Goal: Transaction & Acquisition: Purchase product/service

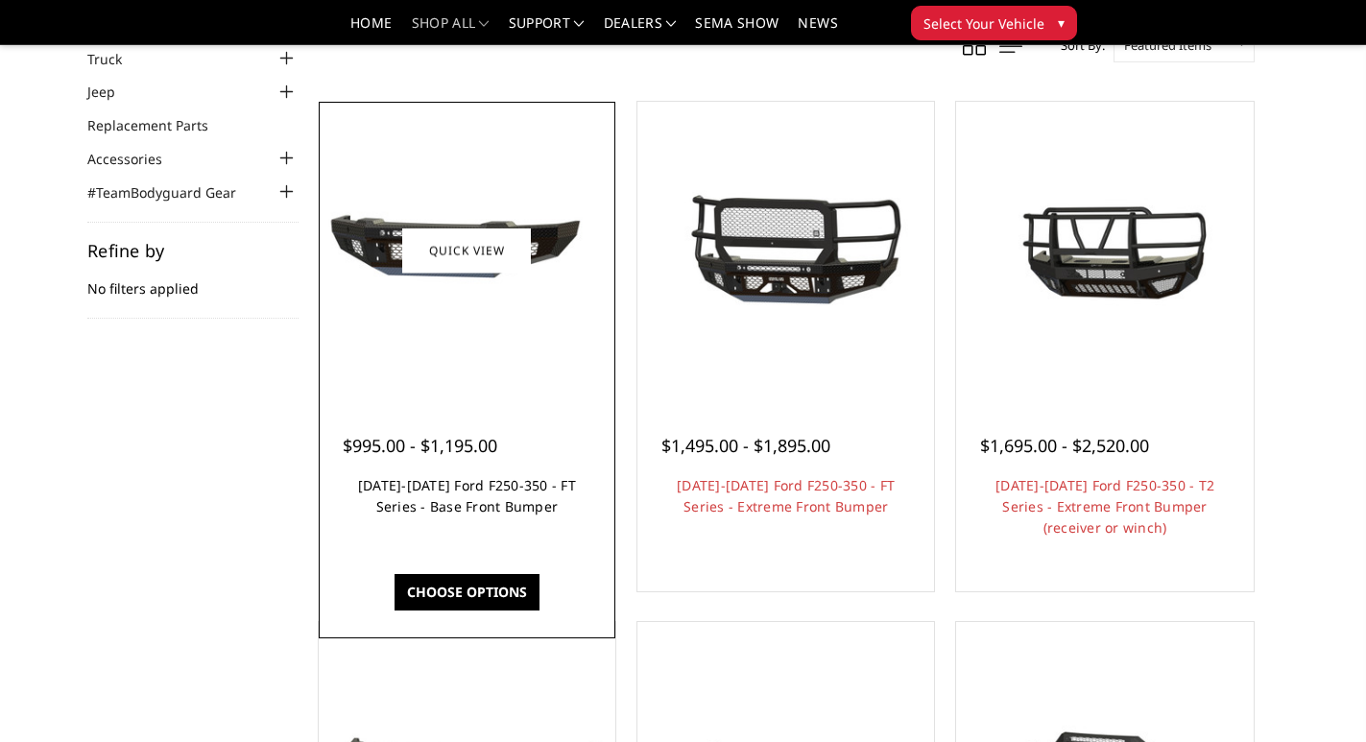
drag, startPoint x: 0, startPoint y: 0, endPoint x: 504, endPoint y: 493, distance: 704.8
click at [504, 493] on link "[DATE]-[DATE] Ford F250-350 - FT Series - Base Front Bumper" at bounding box center [467, 495] width 218 height 39
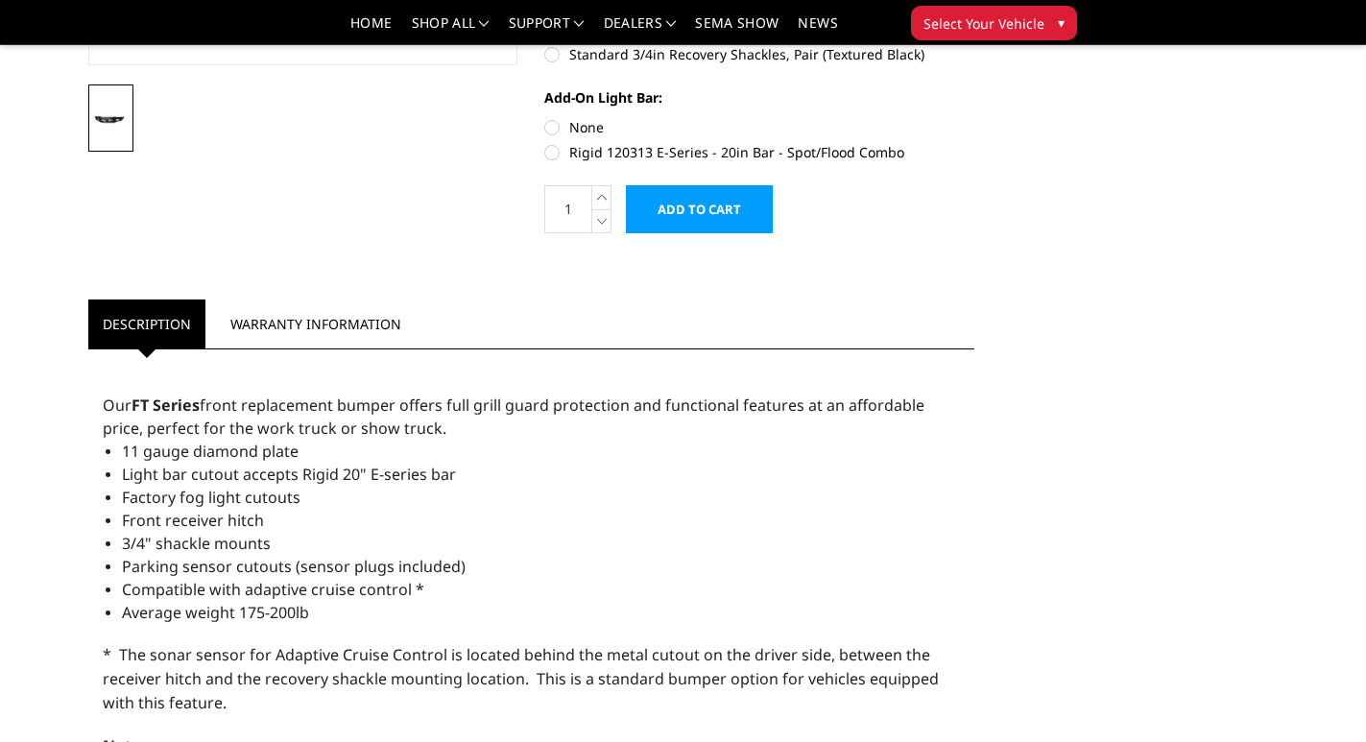
scroll to position [768, 0]
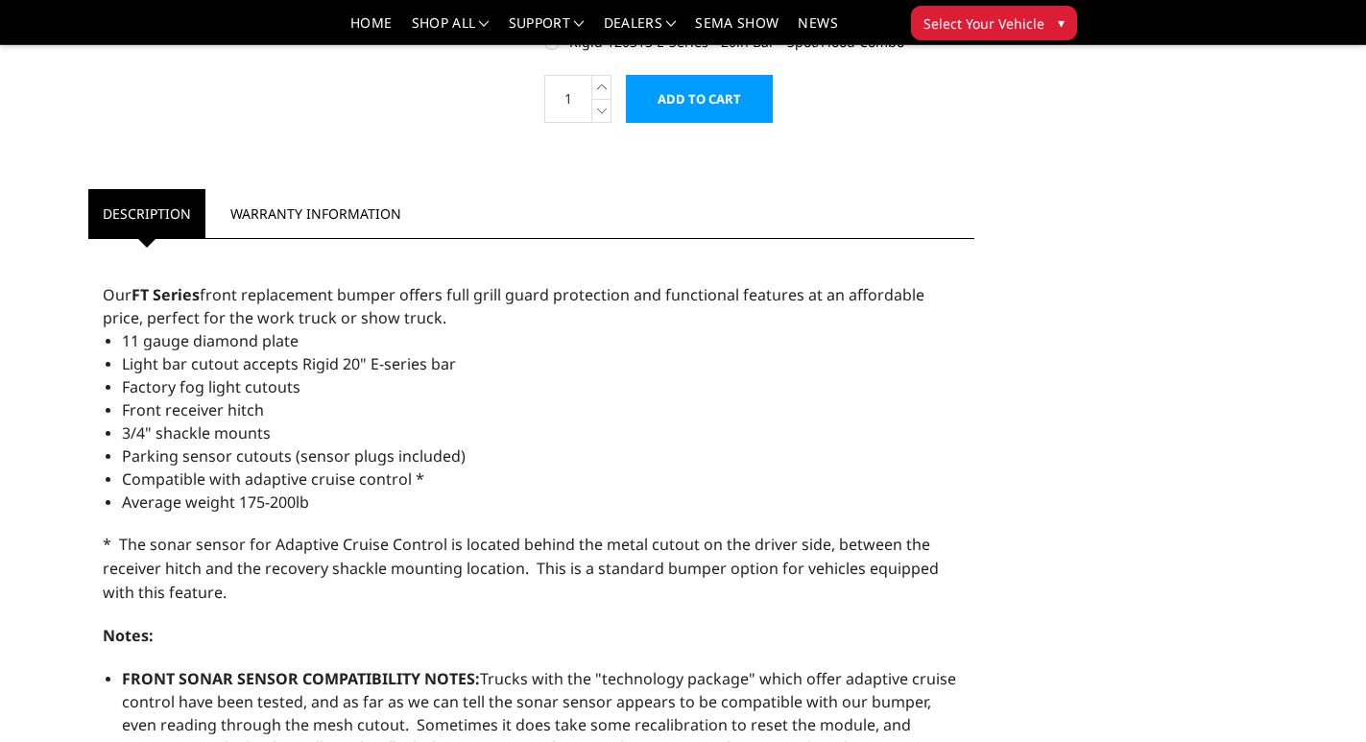
click at [305, 219] on link "Warranty Information" at bounding box center [316, 213] width 200 height 49
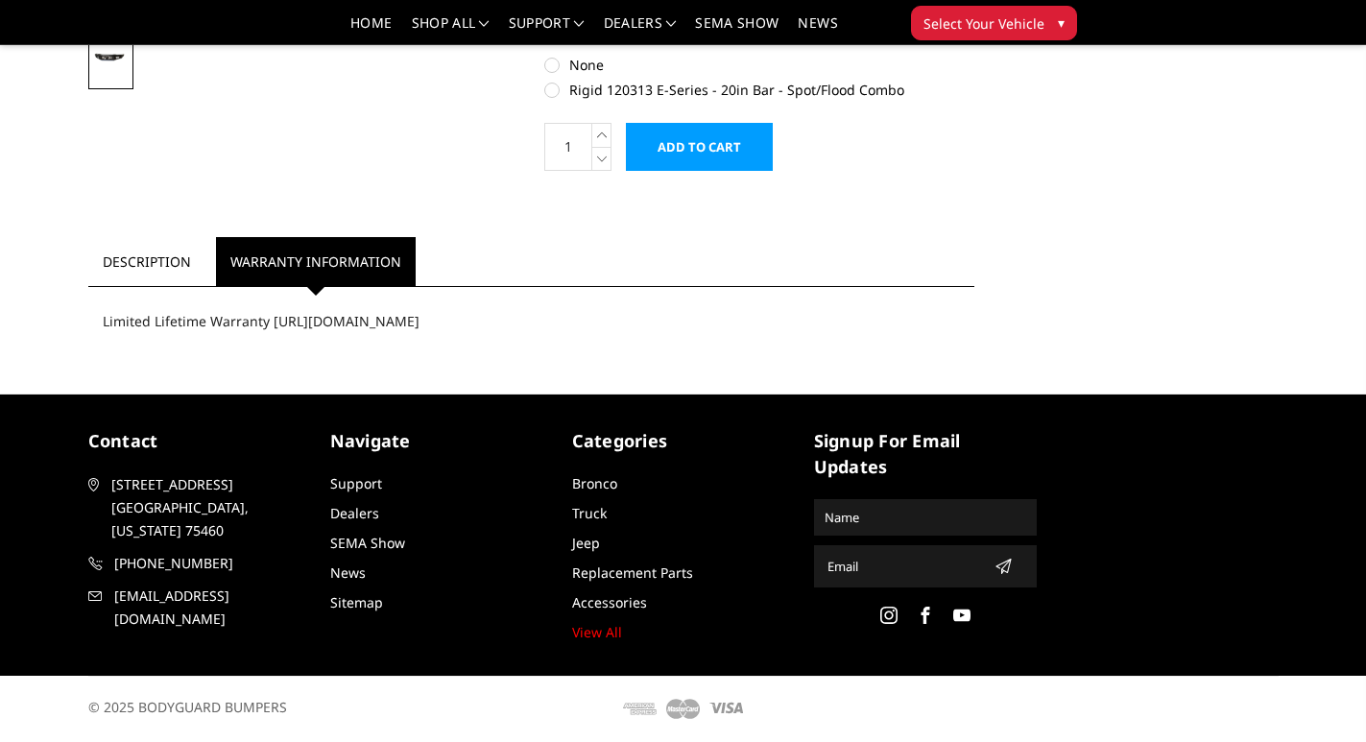
scroll to position [670, 0]
click at [168, 268] on link "Description" at bounding box center [146, 261] width 117 height 49
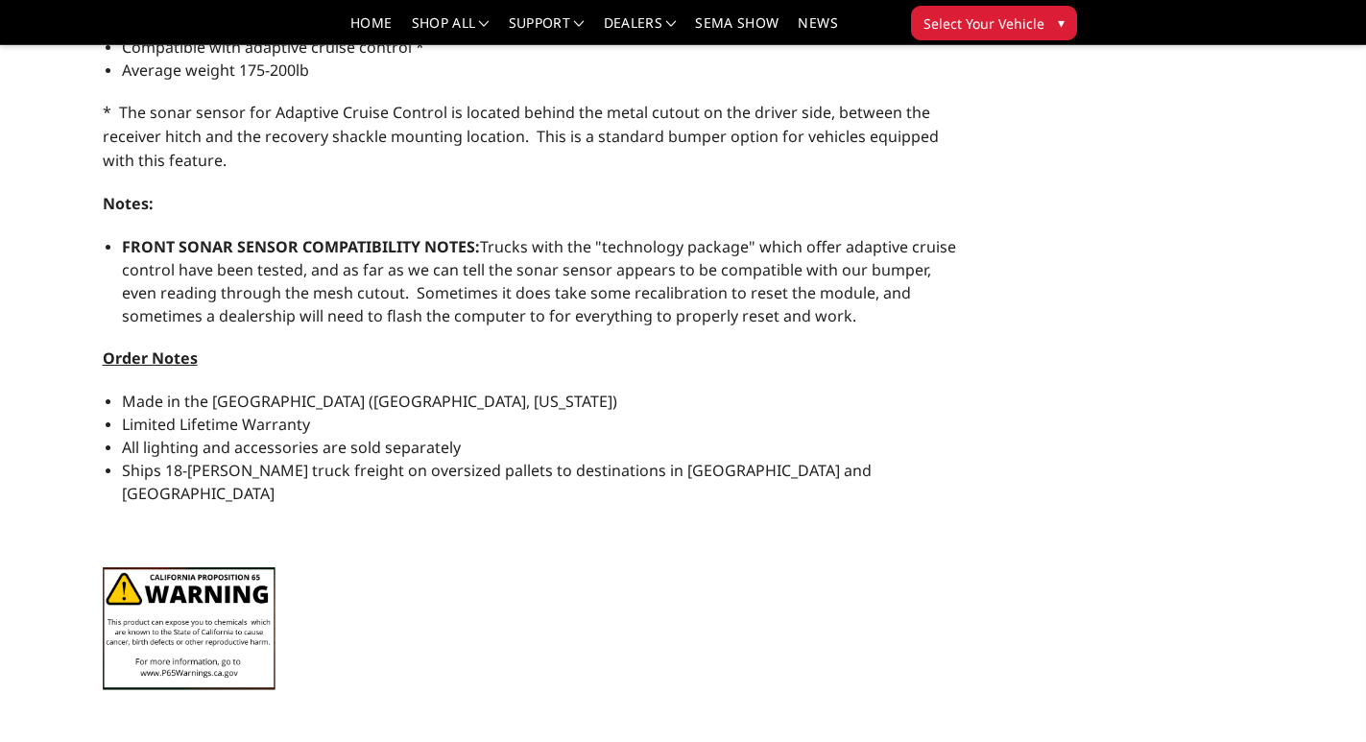
scroll to position [766, 0]
